Goal: Complete application form: Complete application form

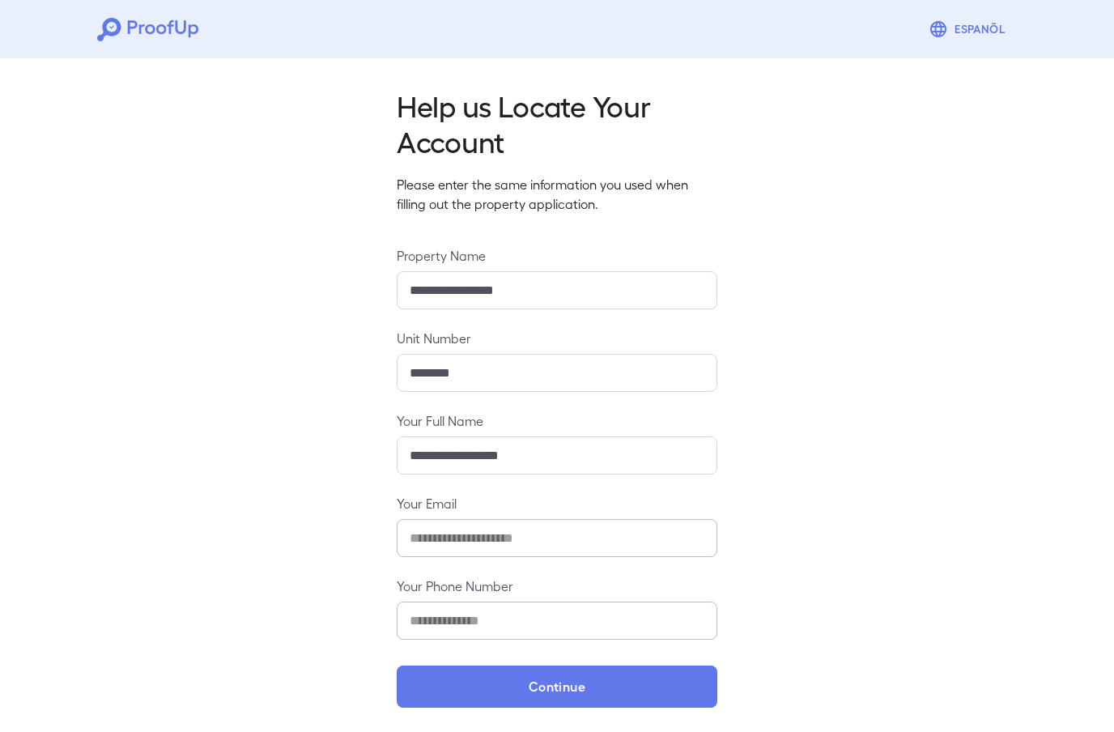
click at [609, 693] on button "Continue" at bounding box center [557, 687] width 321 height 42
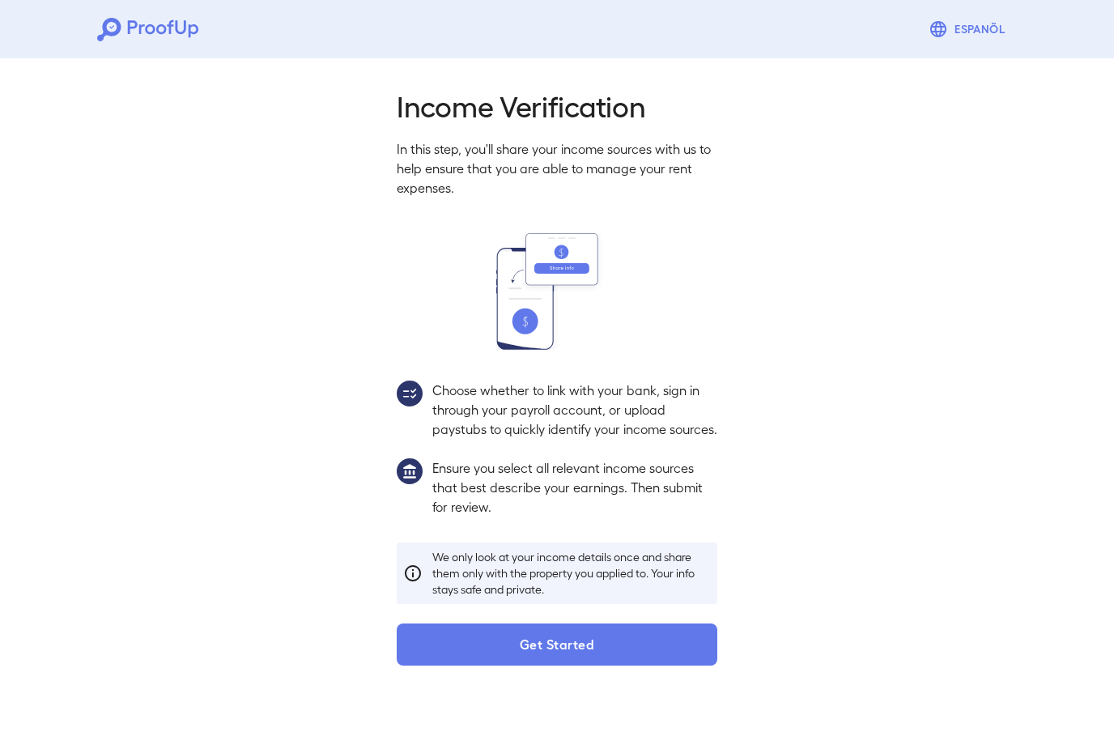
click at [481, 662] on button "Get Started" at bounding box center [557, 645] width 321 height 42
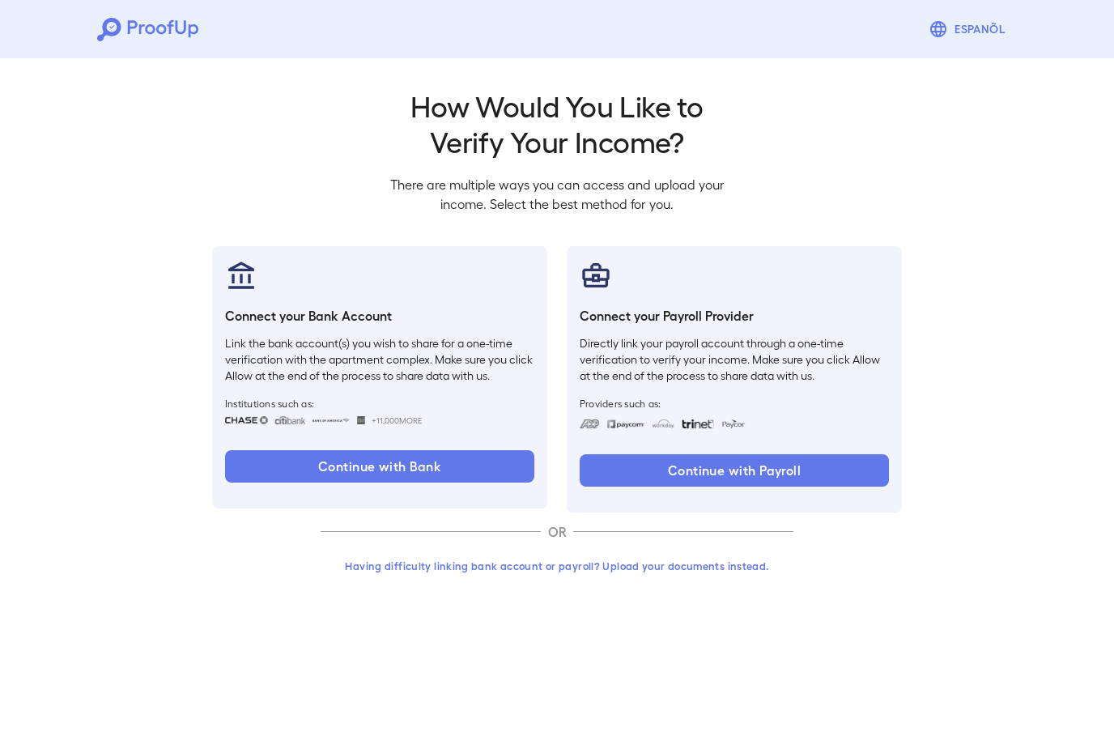
click at [767, 454] on button "Continue with Payroll" at bounding box center [734, 470] width 309 height 32
click at [633, 566] on button "Having difficulty linking bank account or payroll? Upload your documents instea…" at bounding box center [557, 565] width 473 height 29
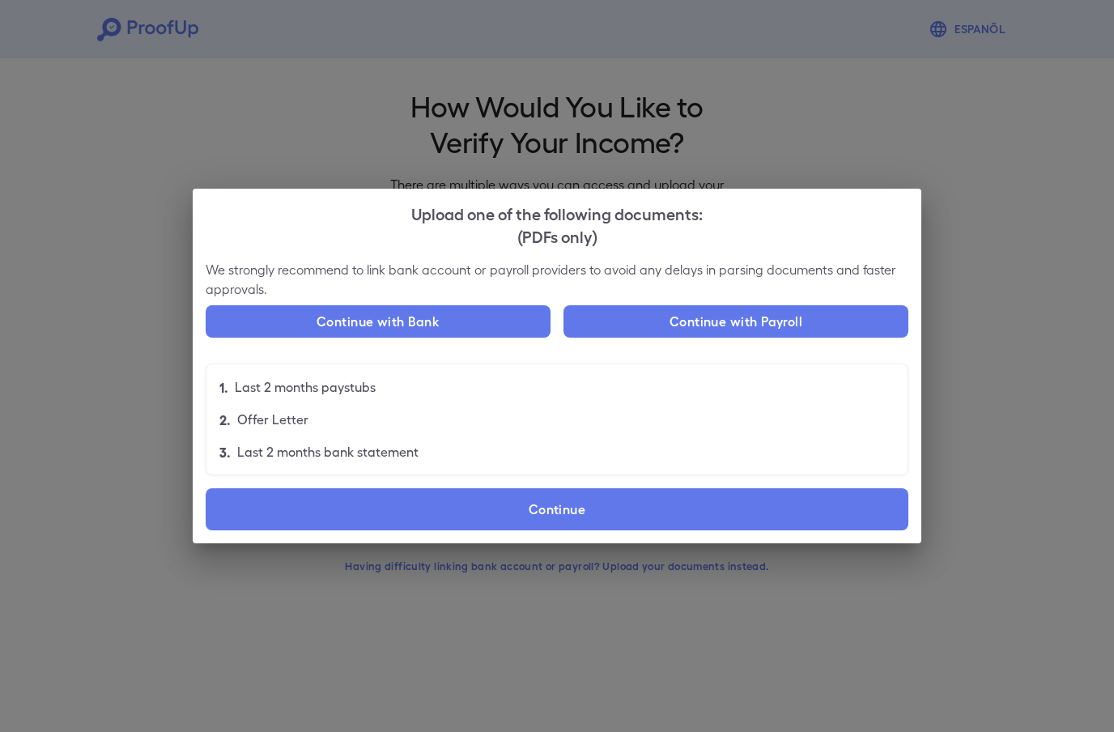
click at [751, 330] on button "Continue with Payroll" at bounding box center [736, 321] width 345 height 32
click at [581, 513] on label "Continue" at bounding box center [557, 509] width 703 height 42
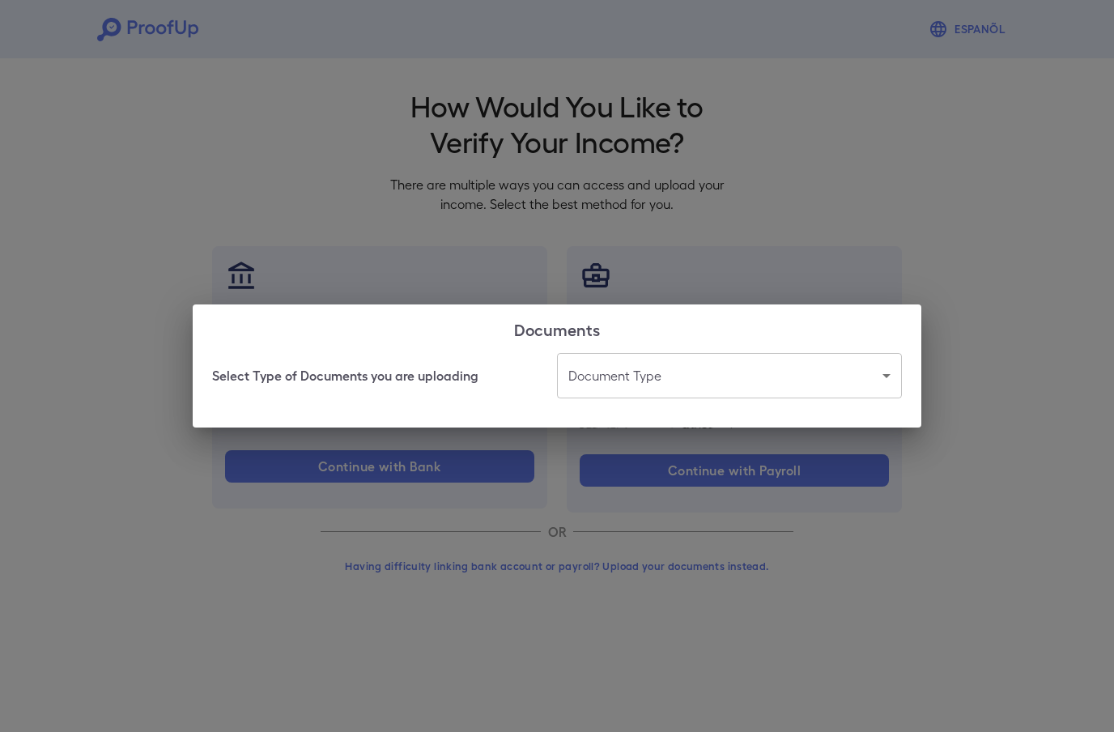
click at [670, 391] on body "Espanõl Go back How Would You Like to Verify Your Income? There are multiple wa…" at bounding box center [557, 309] width 1114 height 619
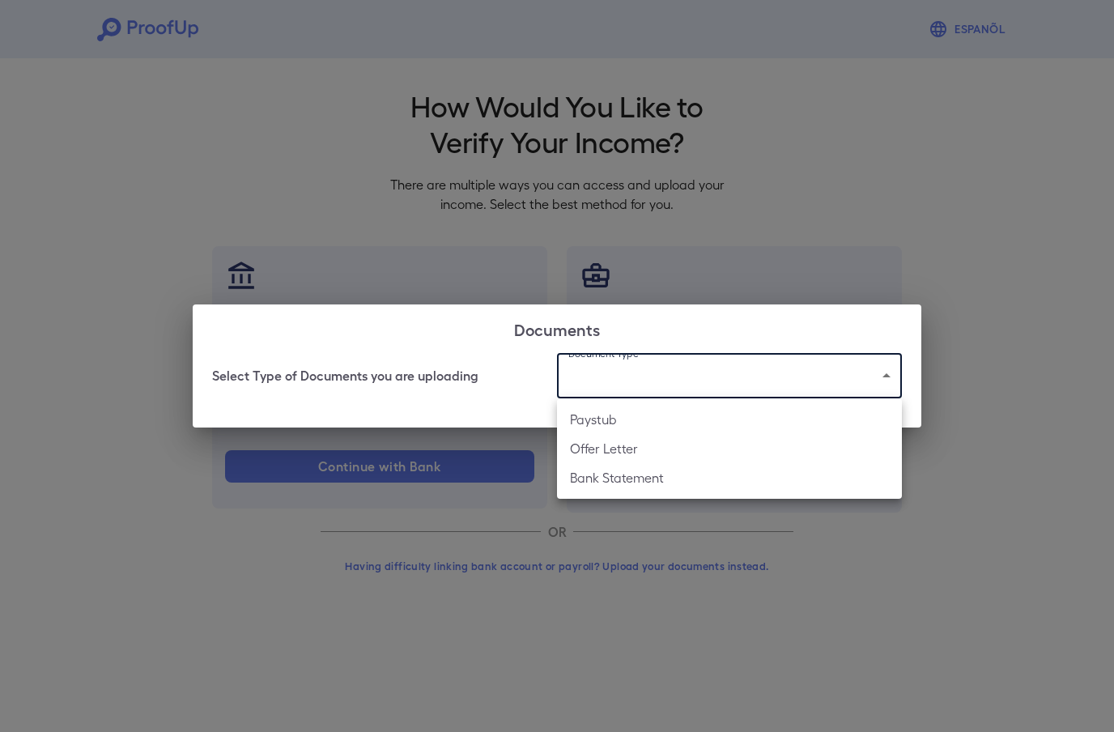
click at [617, 420] on li "Paystub" at bounding box center [729, 419] width 345 height 29
type input "*******"
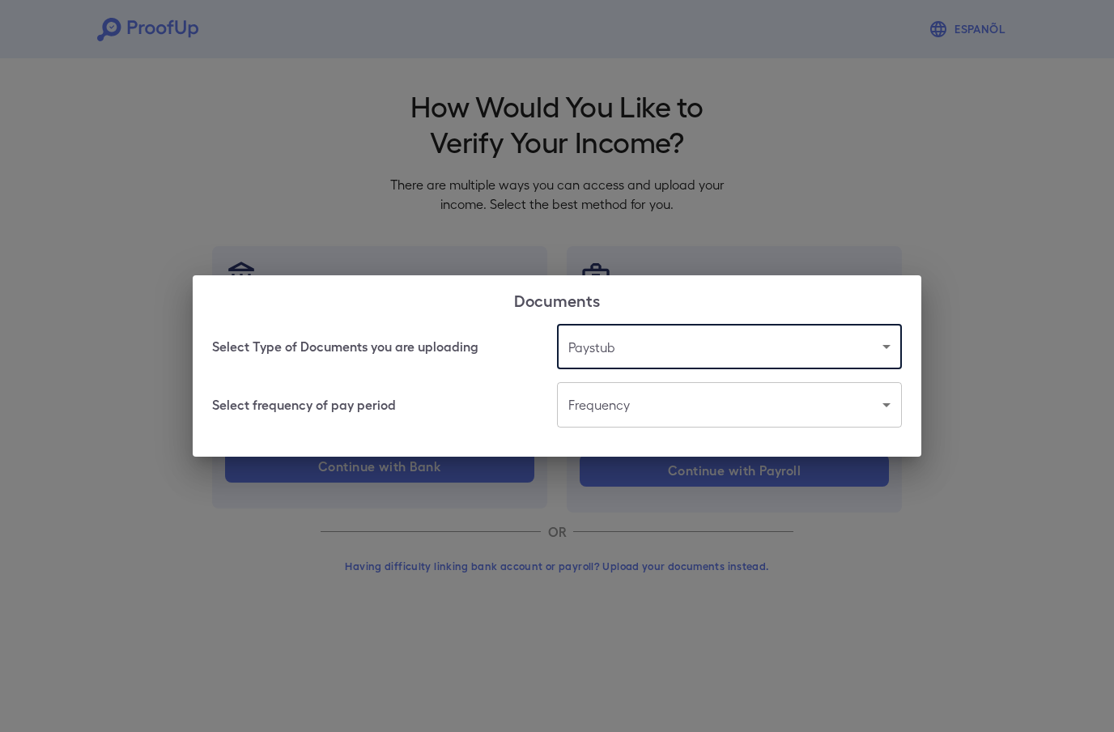
click at [701, 416] on body "Espanõl Go back How Would You Like to Verify Your Income? There are multiple wa…" at bounding box center [557, 309] width 1114 height 619
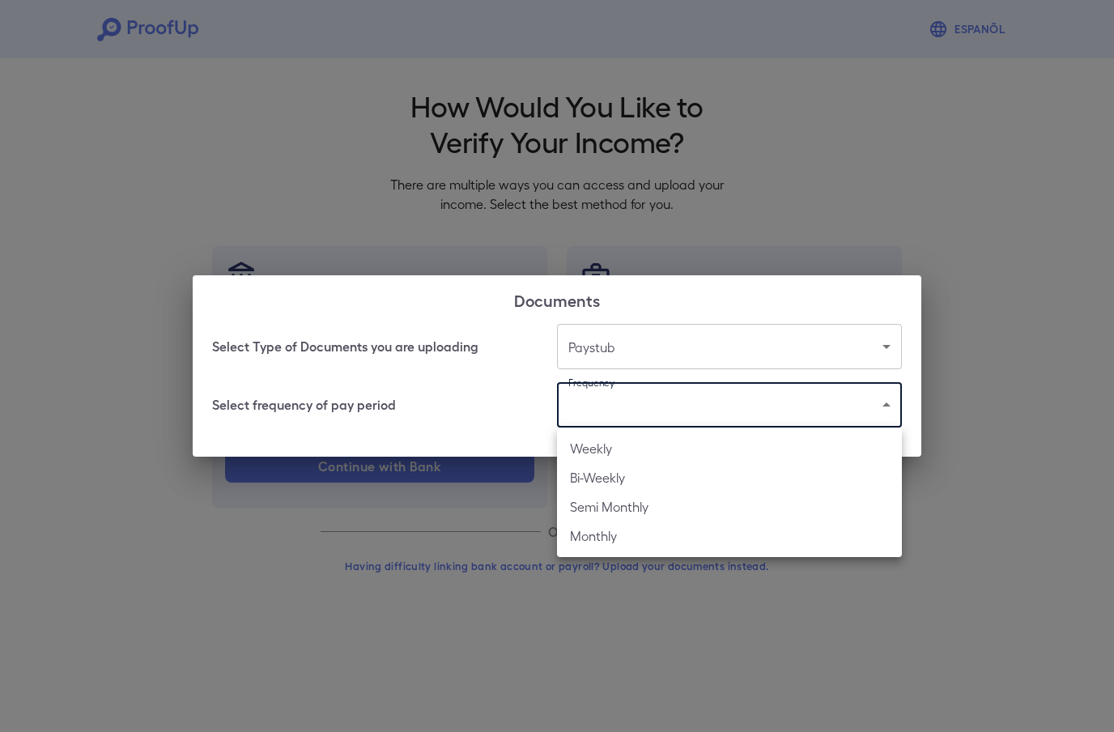
click at [605, 439] on li "Weekly" at bounding box center [729, 448] width 345 height 29
type input "******"
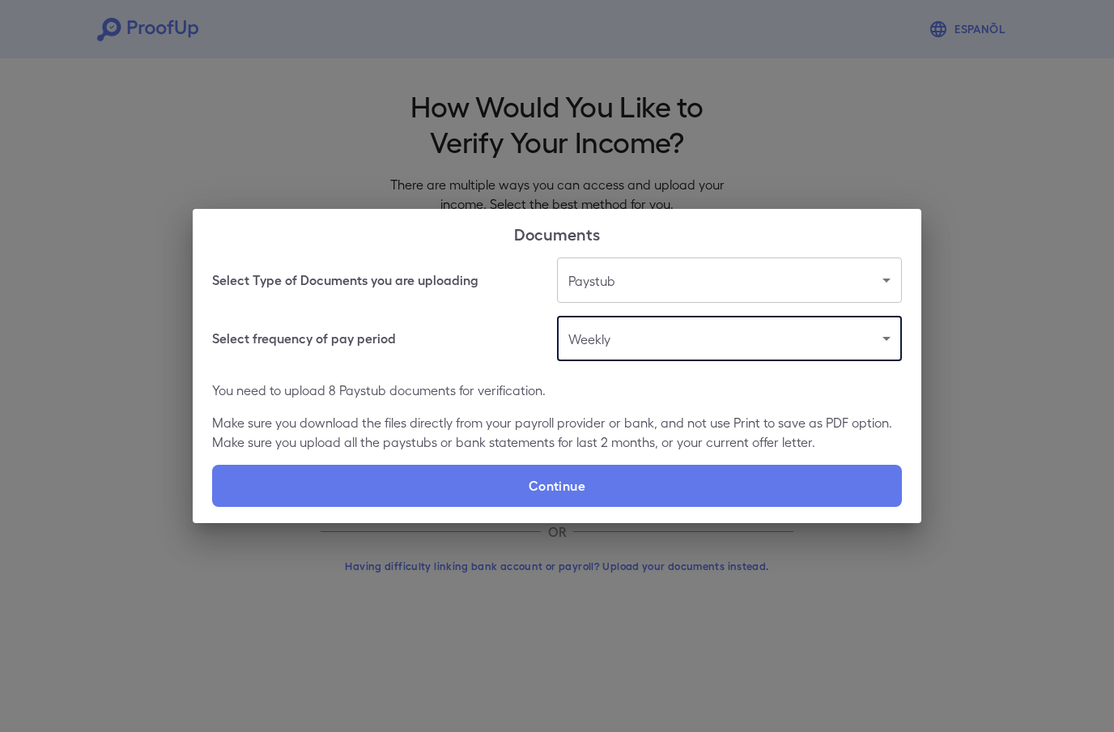
click at [693, 490] on label "Continue" at bounding box center [557, 486] width 690 height 42
click at [213, 506] on input "Continue" at bounding box center [212, 506] width 1 height 1
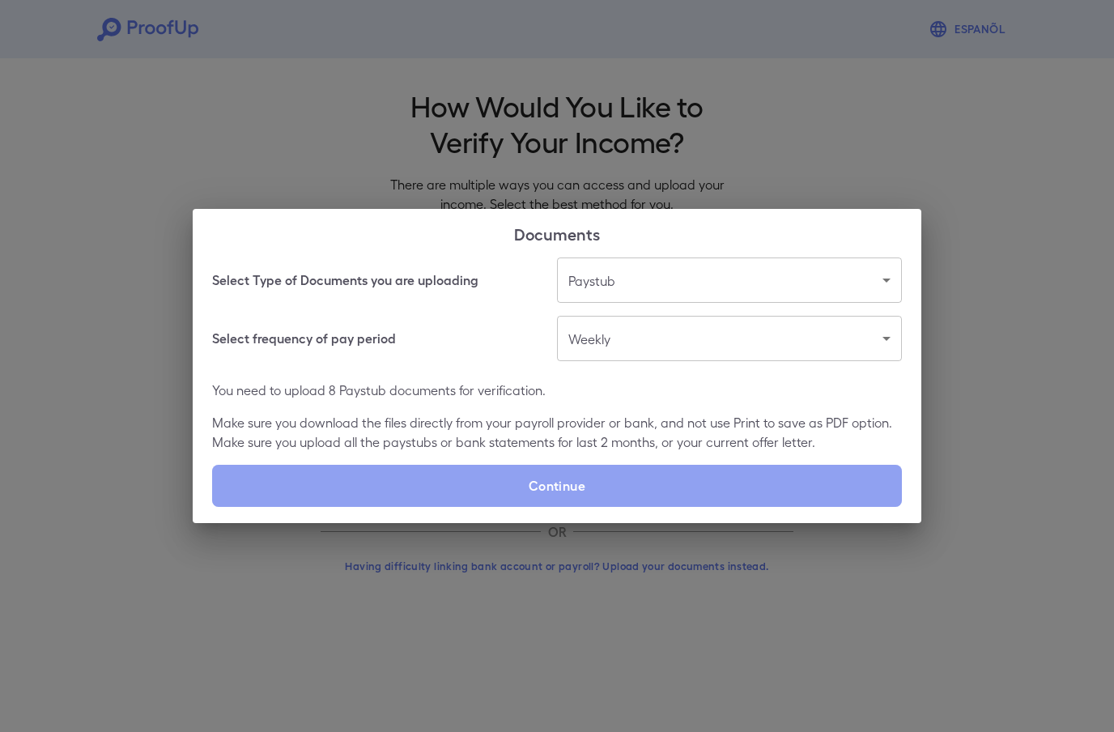
click at [301, 481] on label "Continue" at bounding box center [557, 486] width 690 height 42
click at [213, 506] on input "Continue" at bounding box center [212, 506] width 1 height 1
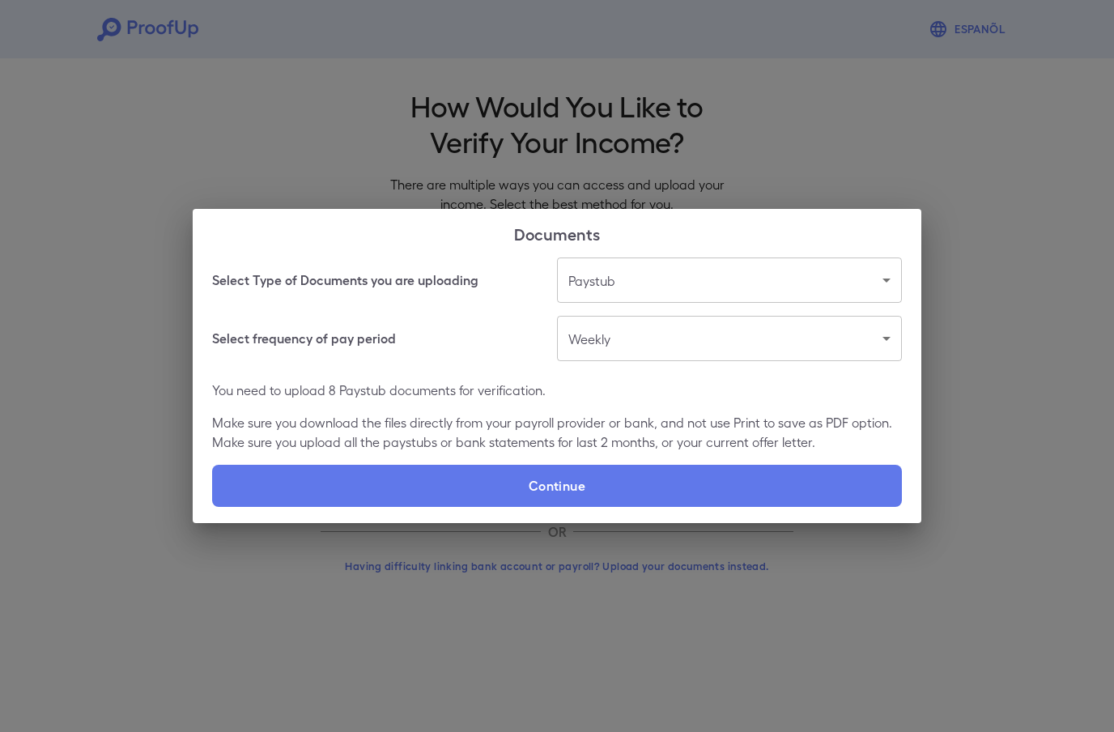
type input "**********"
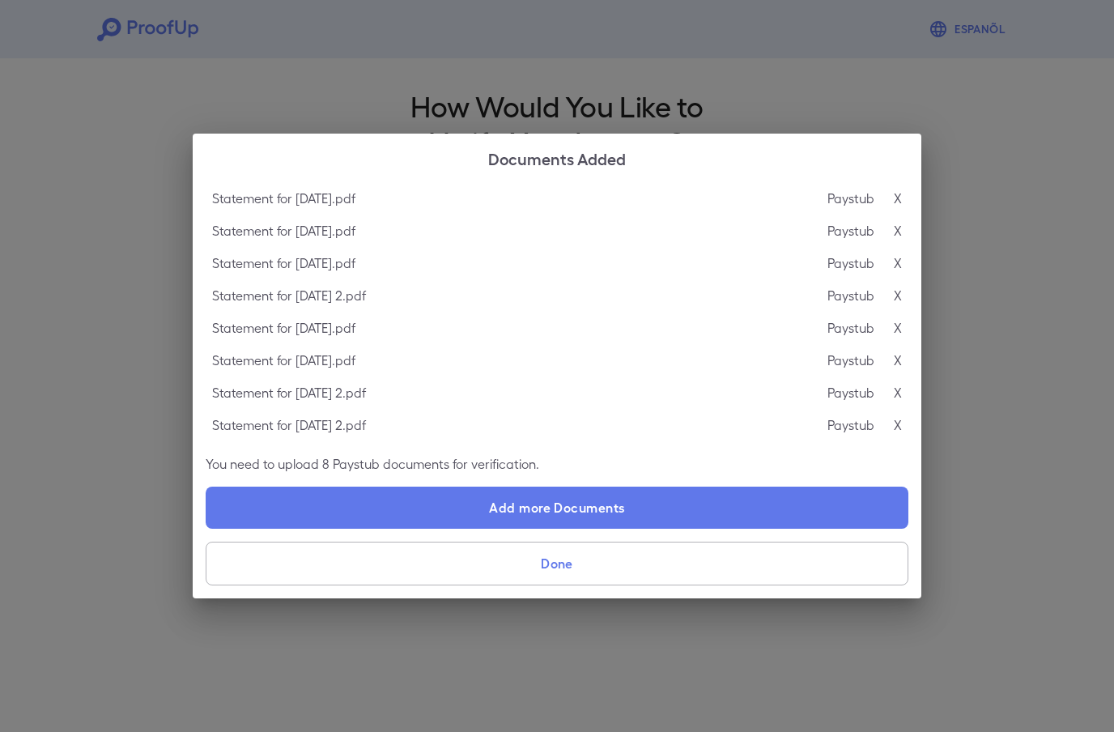
click at [257, 347] on div "Statement for [DATE].pdf Paystub X" at bounding box center [557, 360] width 703 height 32
click at [285, 564] on button "Done" at bounding box center [557, 564] width 703 height 44
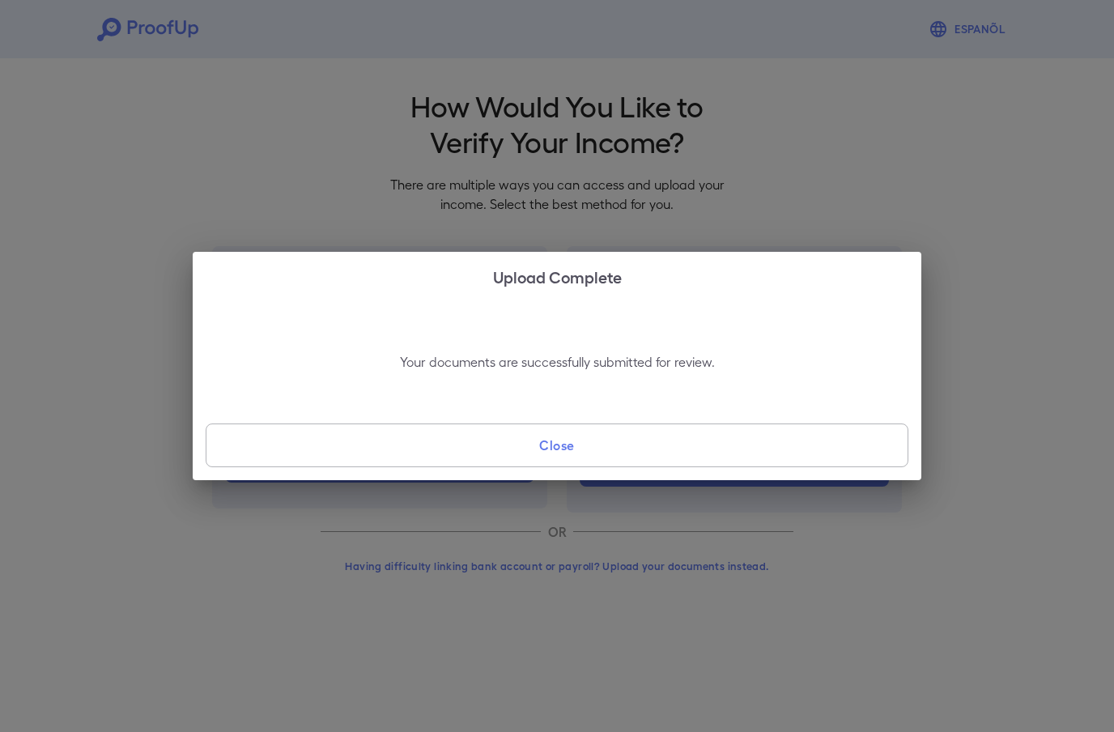
click at [296, 458] on button "Close" at bounding box center [557, 445] width 703 height 44
